Goal: Transaction & Acquisition: Purchase product/service

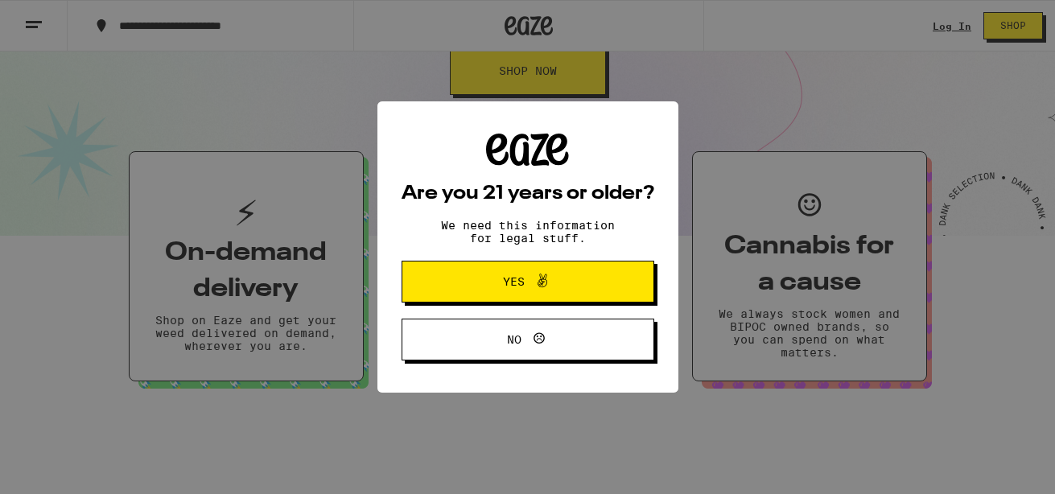
click at [530, 300] on button "Yes" at bounding box center [527, 282] width 253 height 42
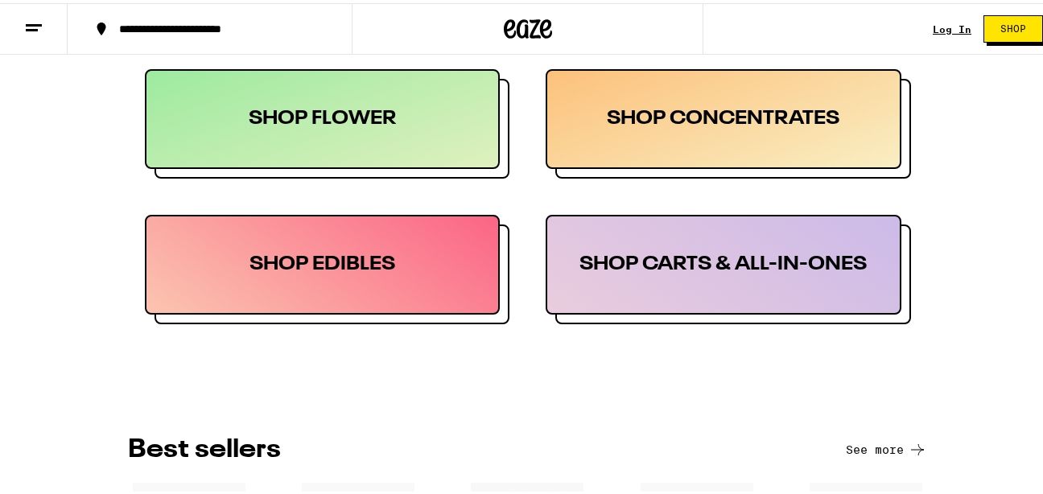
click at [423, 138] on div "SHOP FLOWER" at bounding box center [323, 116] width 356 height 100
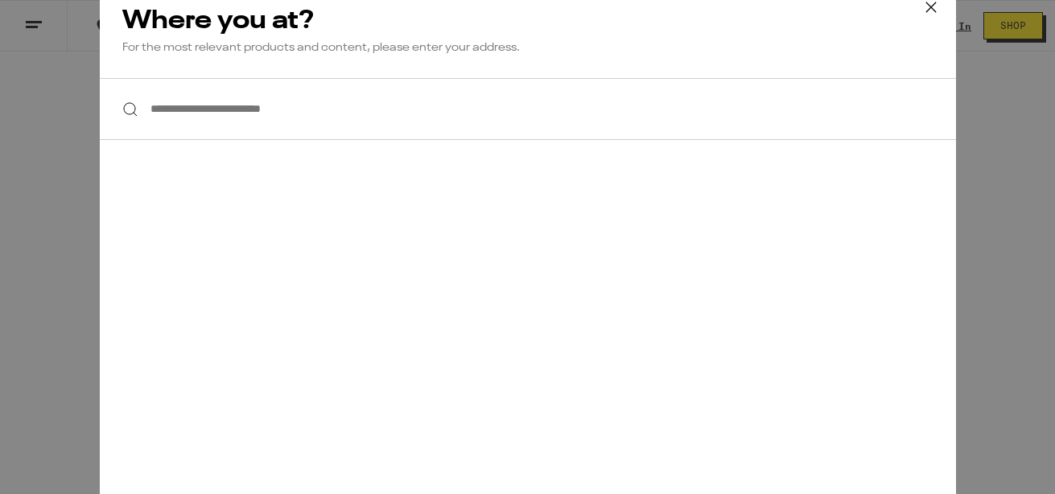
click at [101, 245] on div "**********" at bounding box center [528, 246] width 856 height 529
drag, startPoint x: 311, startPoint y: 20, endPoint x: 927, endPoint y: 11, distance: 616.4
click at [927, 11] on icon at bounding box center [931, 7] width 24 height 24
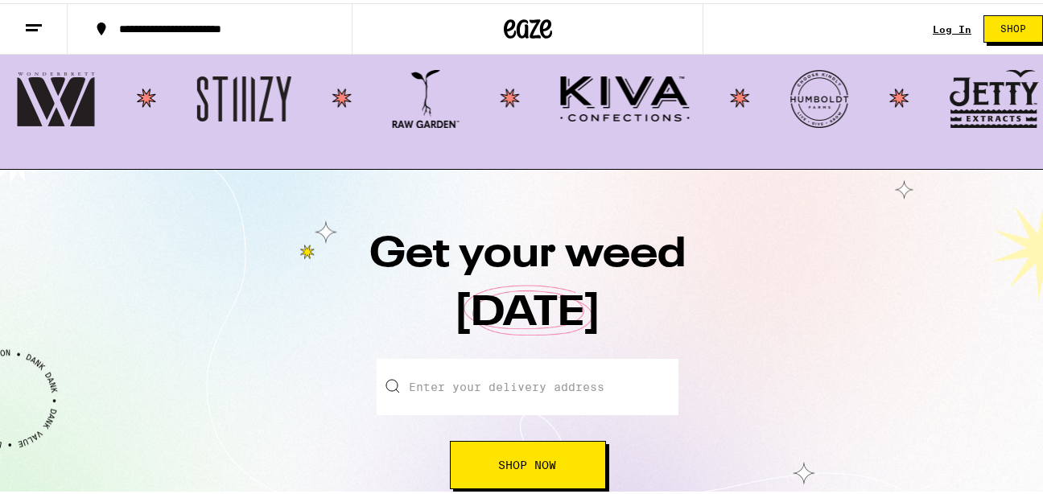
scroll to position [1573, 0]
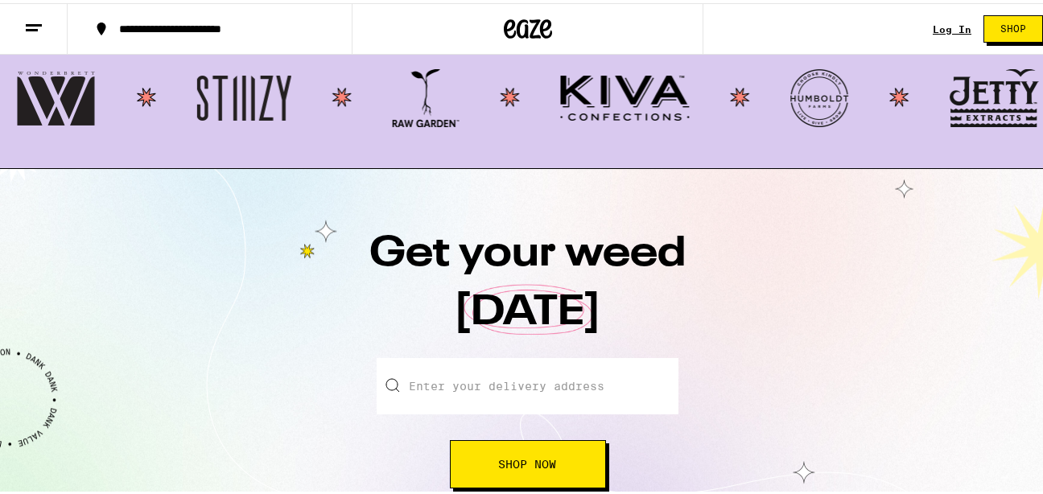
click at [34, 13] on button at bounding box center [34, 26] width 68 height 51
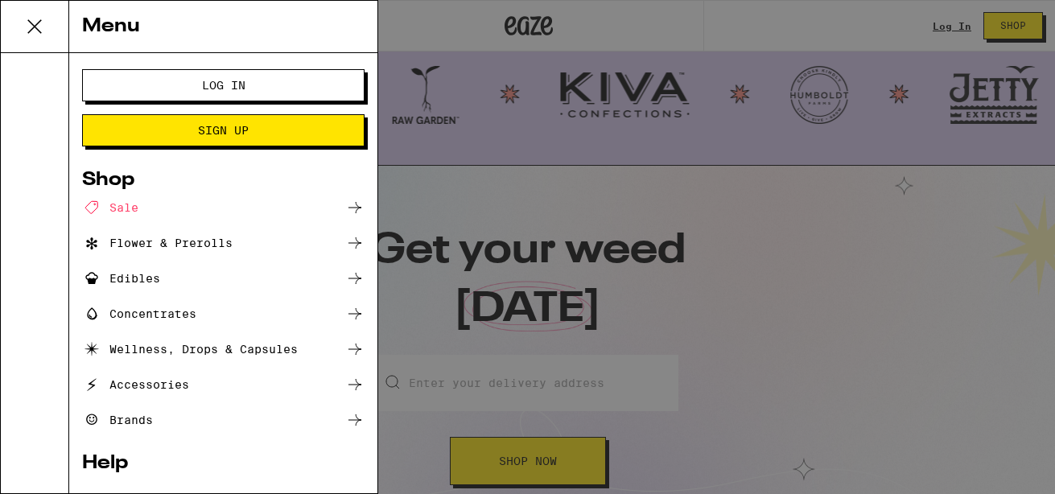
click at [188, 315] on div "Concentrates" at bounding box center [139, 313] width 114 height 19
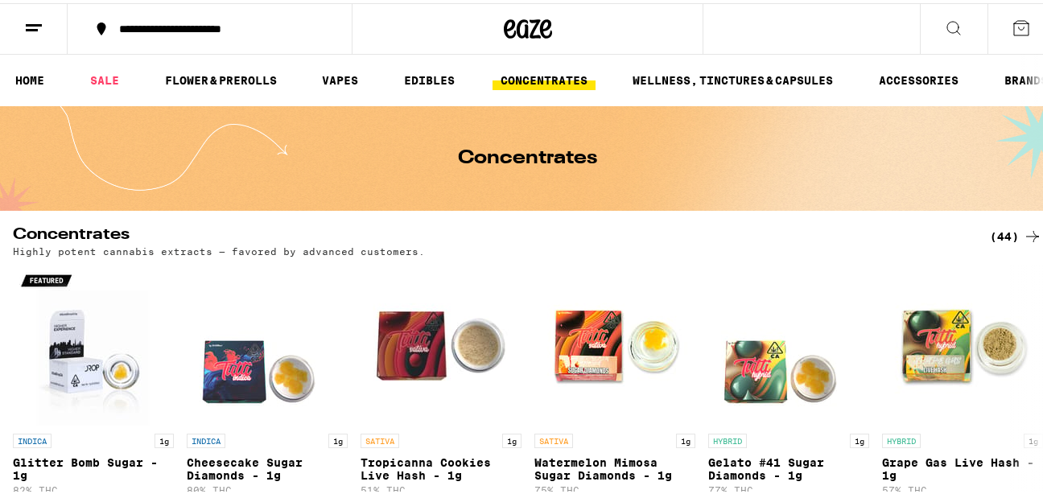
click at [22, 15] on button at bounding box center [34, 26] width 68 height 51
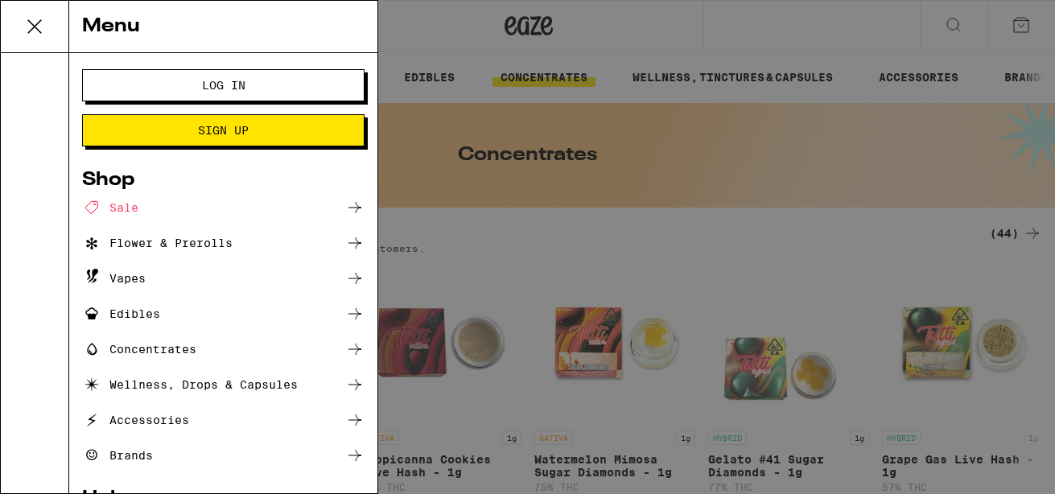
click at [137, 253] on ul "Sale Flower & Prerolls Vapes Edibles Concentrates Wellness, Drops & Capsules Ac…" at bounding box center [223, 331] width 282 height 267
click at [130, 241] on div "Flower & Prerolls" at bounding box center [157, 242] width 150 height 19
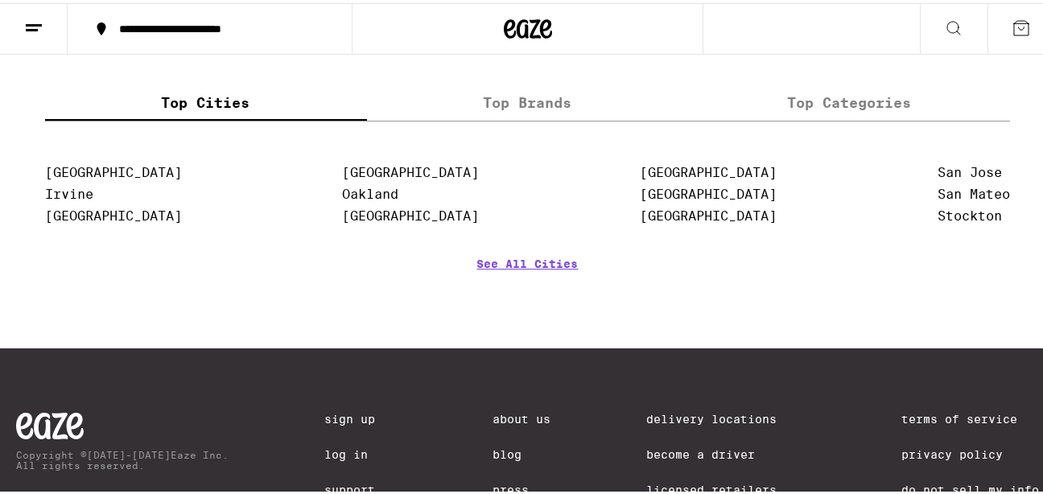
scroll to position [1591, 0]
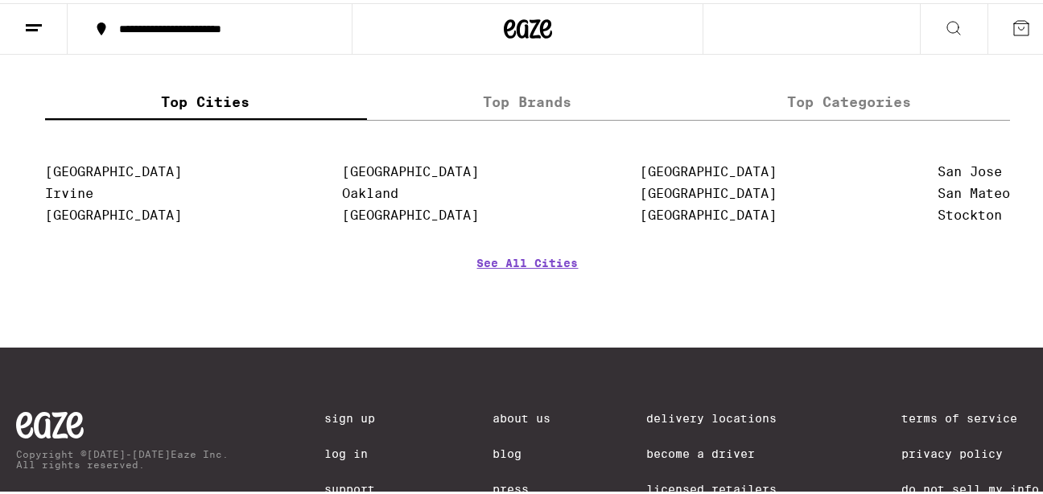
click at [492, 117] on label "Top Brands" at bounding box center [528, 99] width 322 height 35
click at [0, 0] on input "Top Brands" at bounding box center [0, 0] width 0 height 0
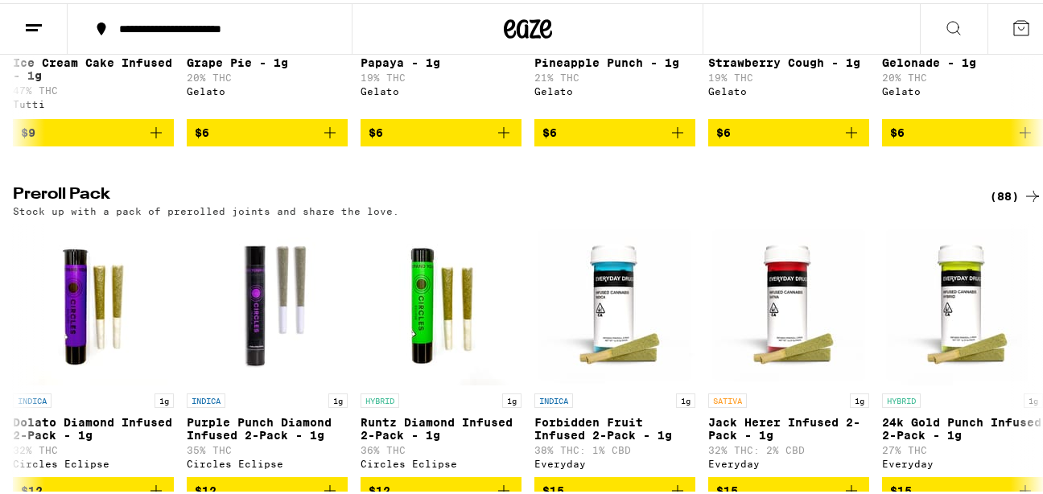
scroll to position [0, 0]
